Goal: Transaction & Acquisition: Purchase product/service

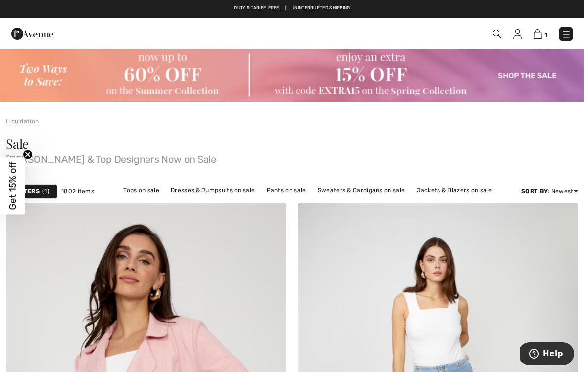
click at [144, 193] on link "Tops on sale" at bounding box center [141, 190] width 46 height 13
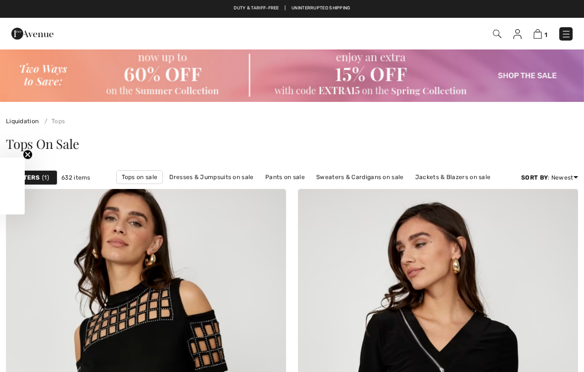
checkbox input "true"
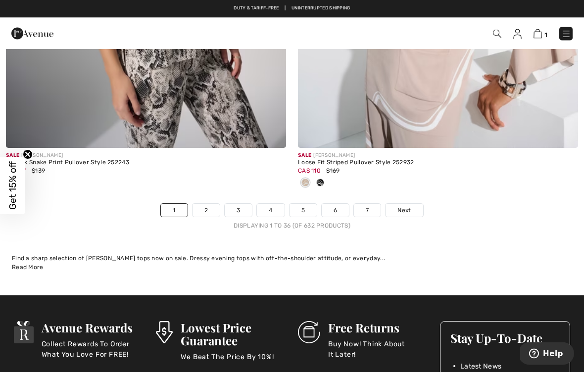
scroll to position [8668, 0]
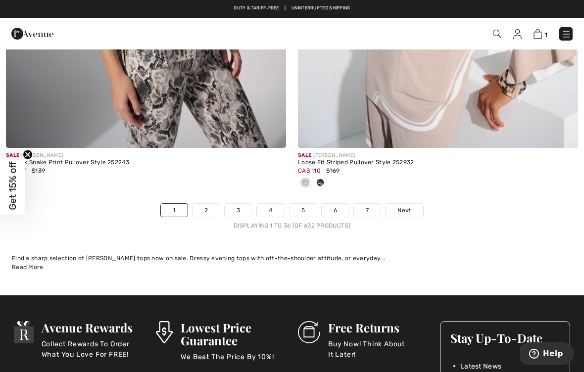
click at [411, 206] on span "Next" at bounding box center [403, 210] width 13 height 9
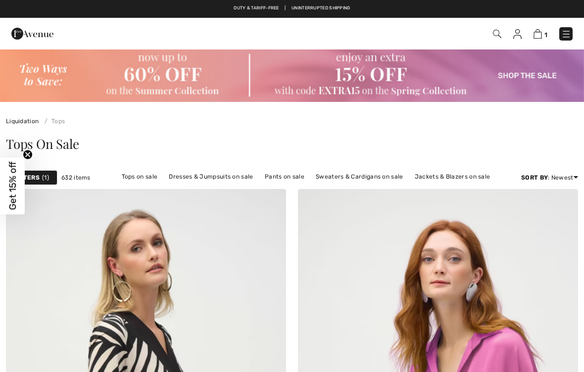
checkbox input "true"
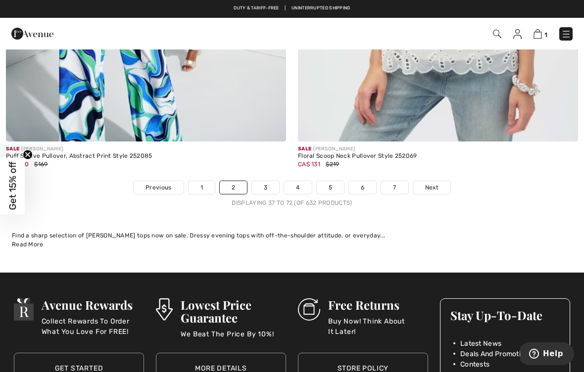
scroll to position [8578, 0]
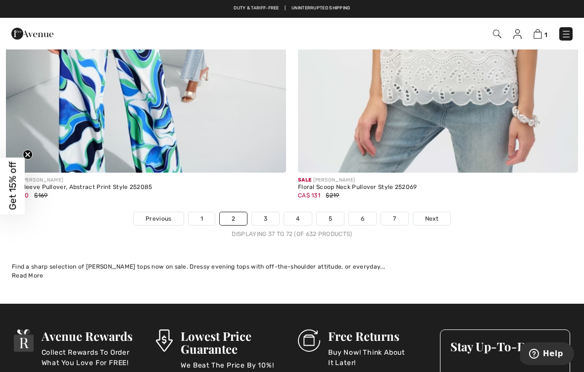
click at [270, 215] on link "3" at bounding box center [265, 218] width 27 height 13
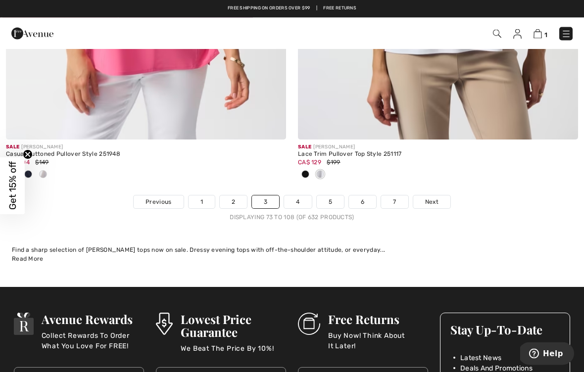
scroll to position [8693, 0]
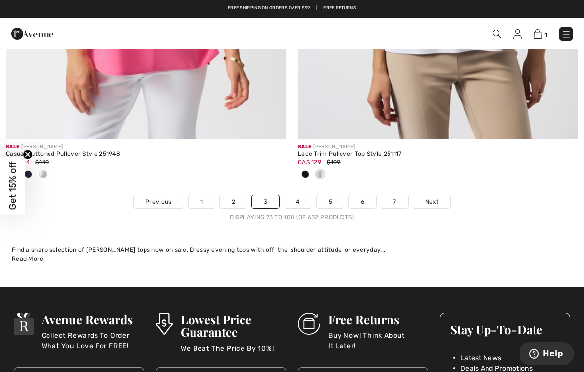
click at [435, 197] on span "Next" at bounding box center [431, 201] width 13 height 9
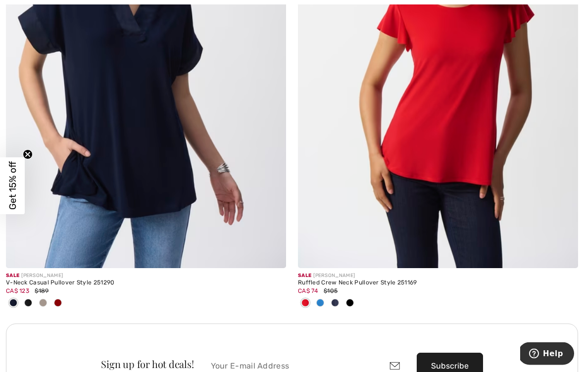
scroll to position [5530, 0]
click at [136, 131] on img at bounding box center [146, 58] width 280 height 420
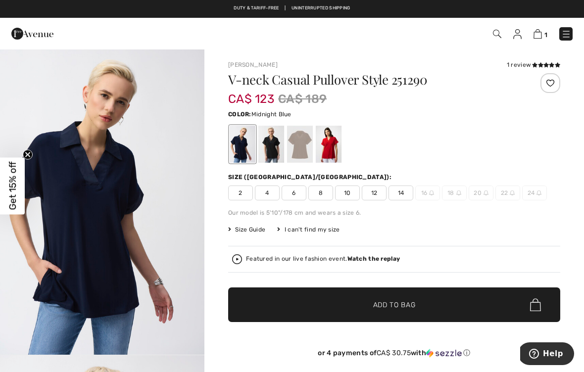
click at [303, 144] on div at bounding box center [300, 144] width 26 height 37
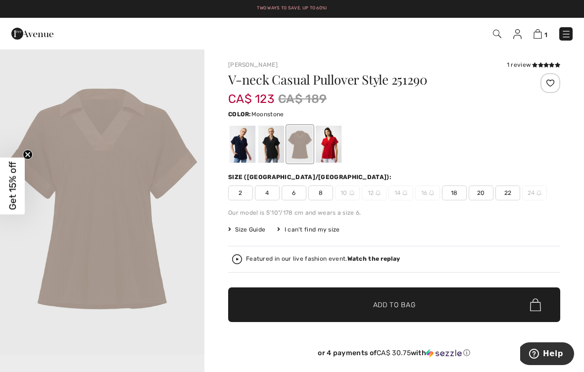
click at [401, 200] on span "14" at bounding box center [400, 193] width 25 height 15
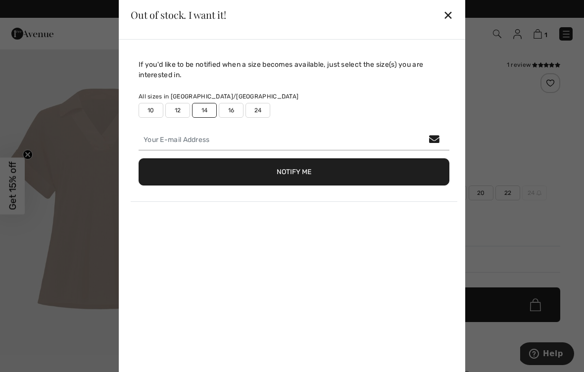
click at [514, 190] on div at bounding box center [292, 186] width 584 height 372
